Goal: Navigation & Orientation: Find specific page/section

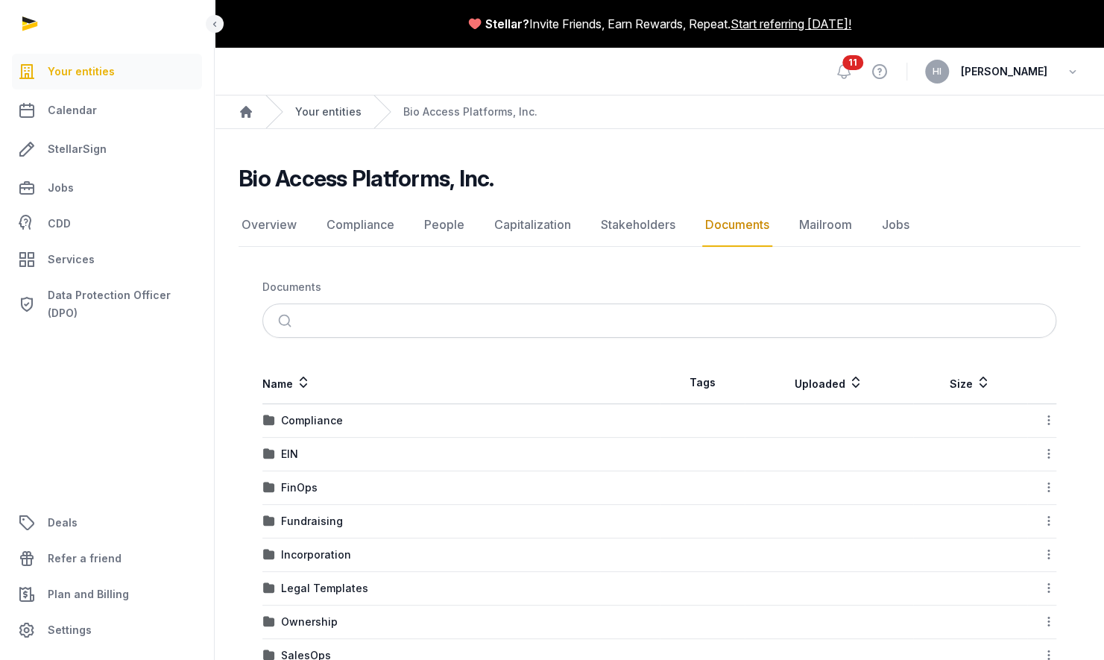
click at [307, 108] on link "Your entities" at bounding box center [328, 111] width 66 height 15
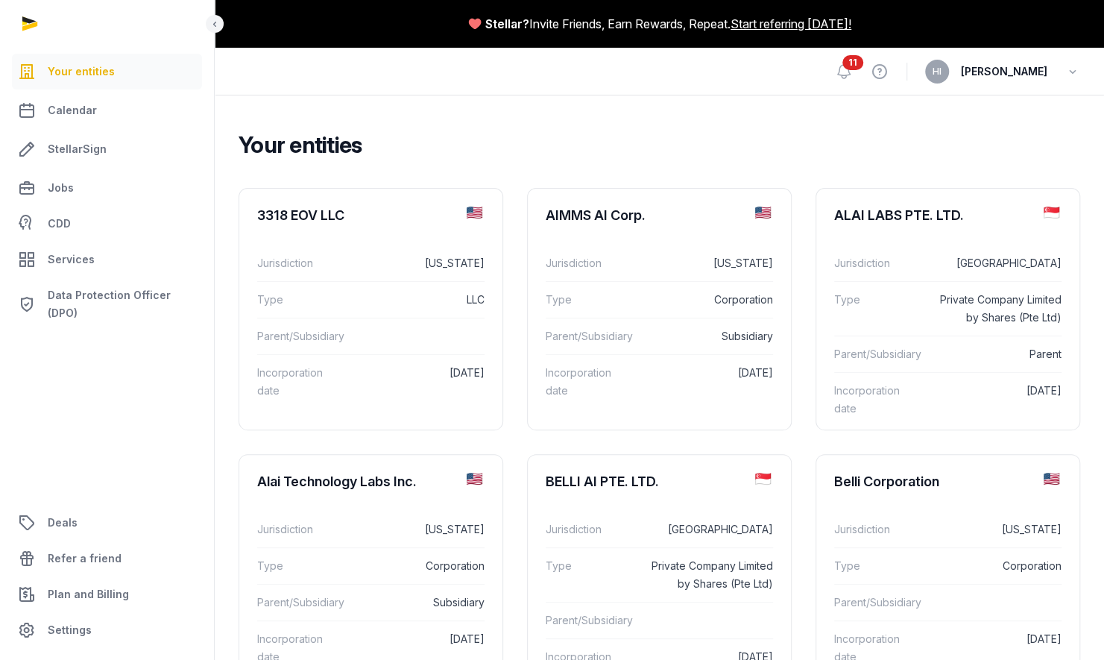
click at [404, 142] on h2 "Your entities" at bounding box center [654, 144] width 830 height 27
click at [889, 66] on icon at bounding box center [880, 72] width 18 height 24
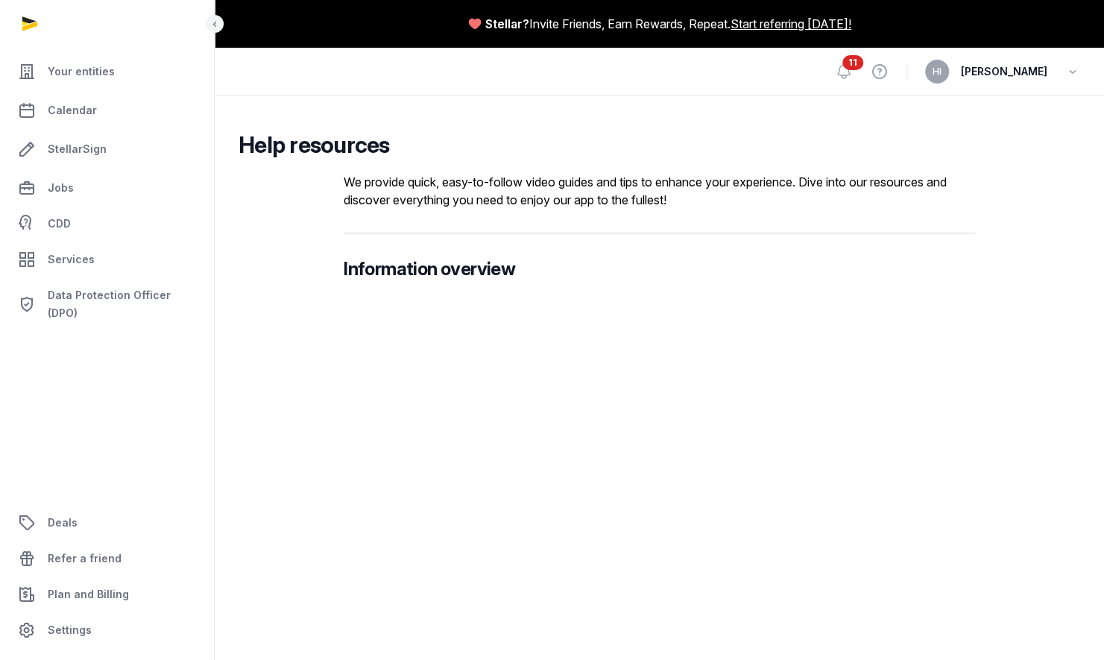
click at [62, 75] on span "Your entities" at bounding box center [81, 72] width 67 height 18
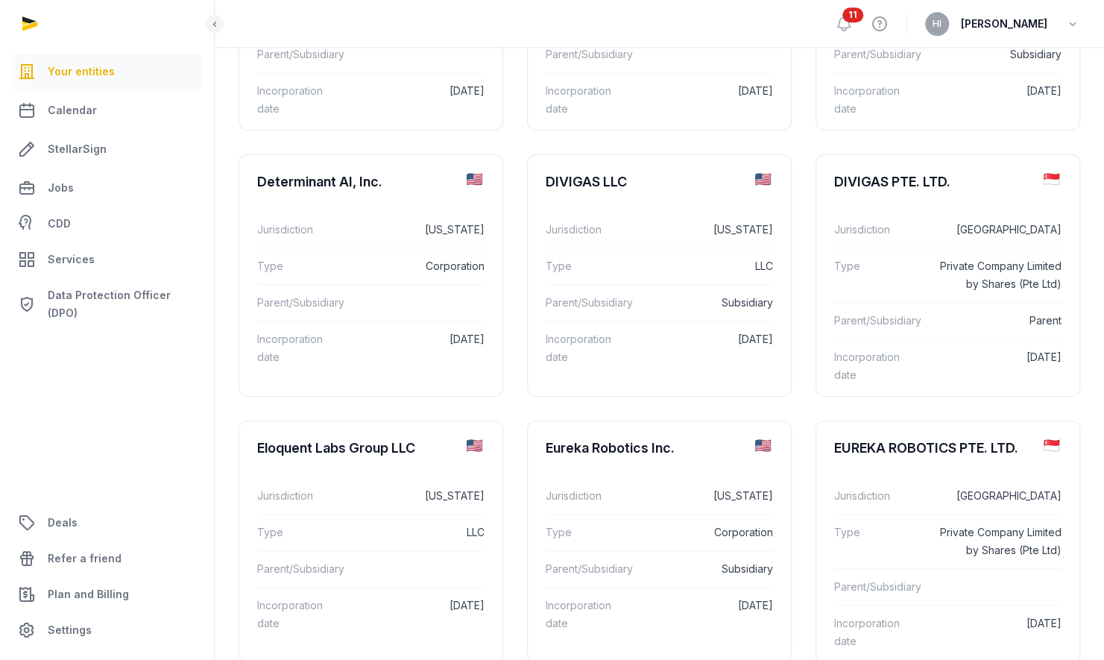
scroll to position [1000, 0]
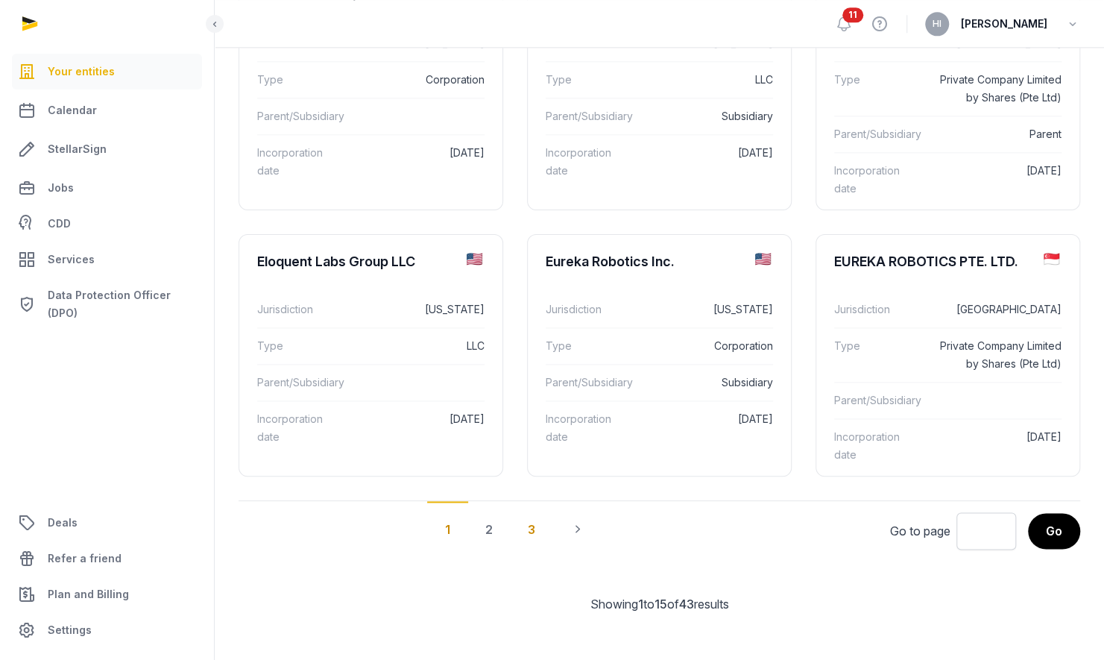
click at [536, 523] on div "3" at bounding box center [531, 528] width 43 height 55
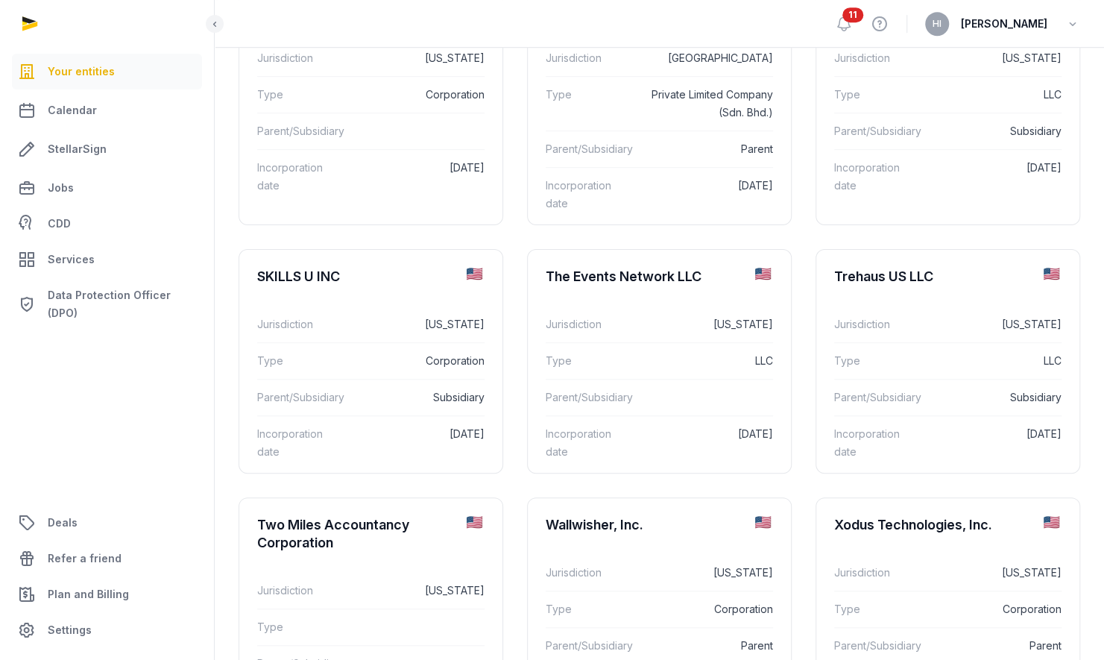
scroll to position [470, 0]
